Goal: Transaction & Acquisition: Purchase product/service

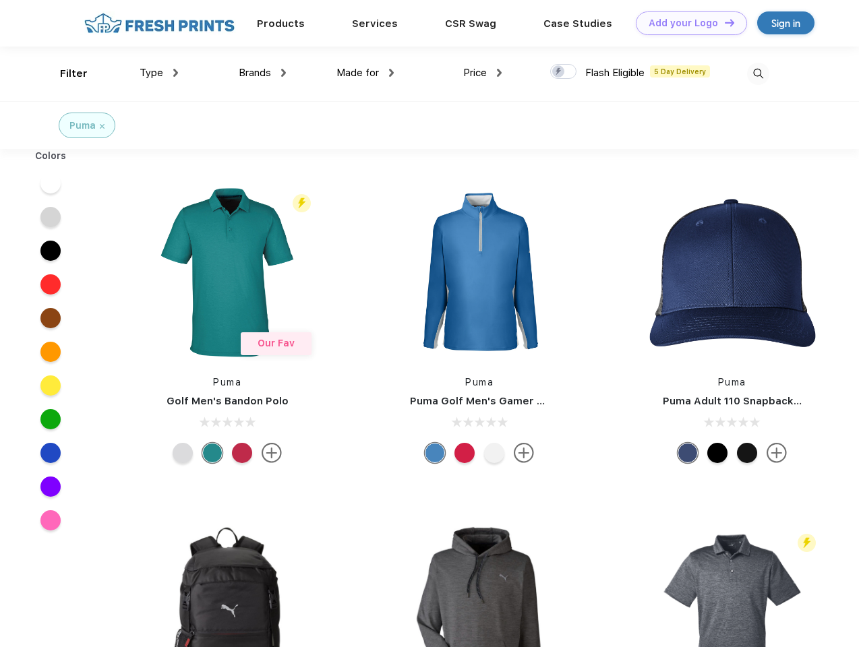
scroll to position [1, 0]
click at [686, 23] on link "Add your Logo Design Tool" at bounding box center [691, 23] width 111 height 24
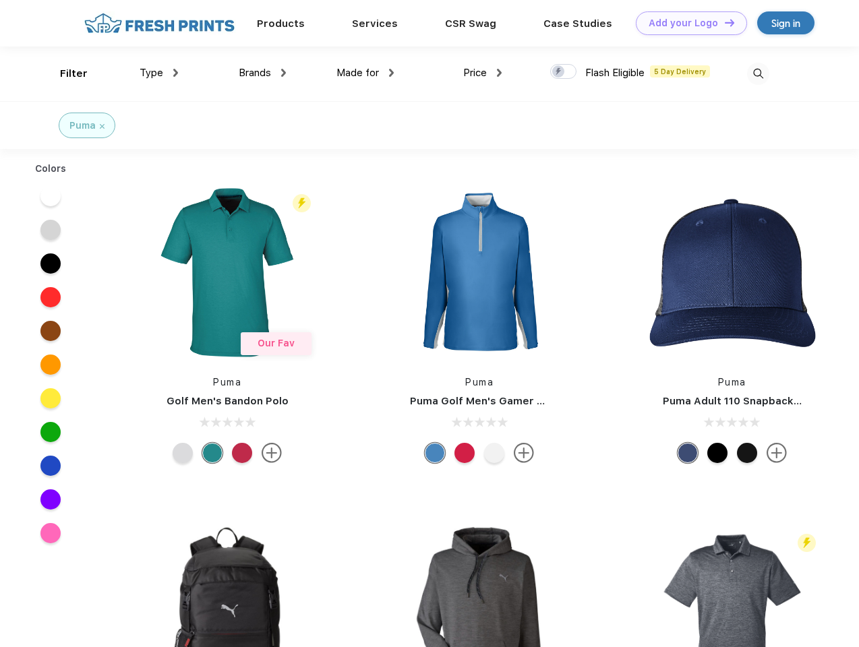
click at [0, 0] on div "Design Tool" at bounding box center [0, 0] width 0 height 0
click at [723, 22] on link "Add your Logo Design Tool" at bounding box center [691, 23] width 111 height 24
click at [65, 73] on div "Filter" at bounding box center [74, 74] width 28 height 16
click at [159, 73] on span "Type" at bounding box center [152, 73] width 24 height 12
click at [262, 73] on span "Brands" at bounding box center [255, 73] width 32 height 12
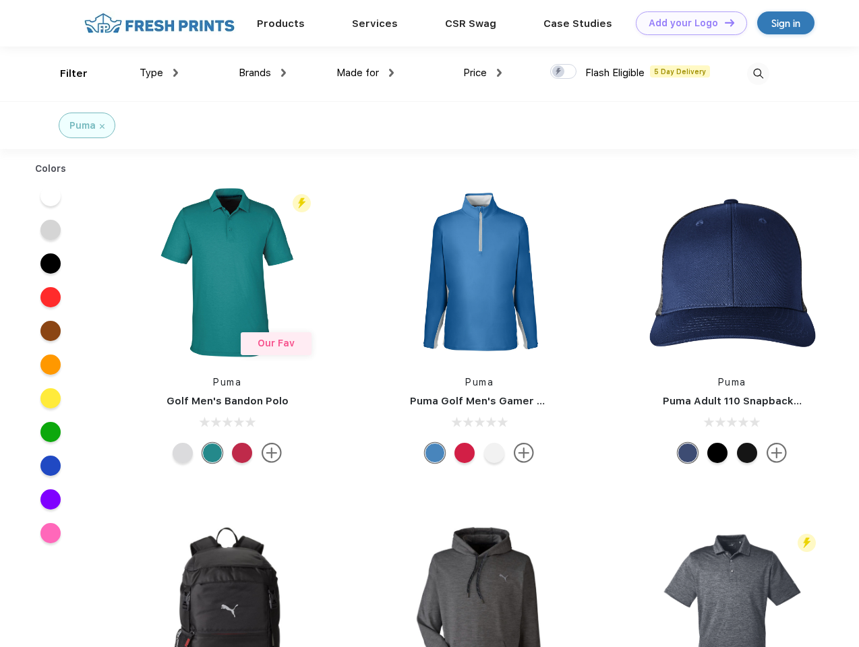
click at [365, 73] on span "Made for" at bounding box center [357, 73] width 42 height 12
click at [483, 73] on span "Price" at bounding box center [475, 73] width 24 height 12
click at [563, 72] on div at bounding box center [563, 71] width 26 height 15
click at [559, 72] on input "checkbox" at bounding box center [554, 67] width 9 height 9
click at [758, 73] on img at bounding box center [758, 74] width 22 height 22
